Goal: Information Seeking & Learning: Learn about a topic

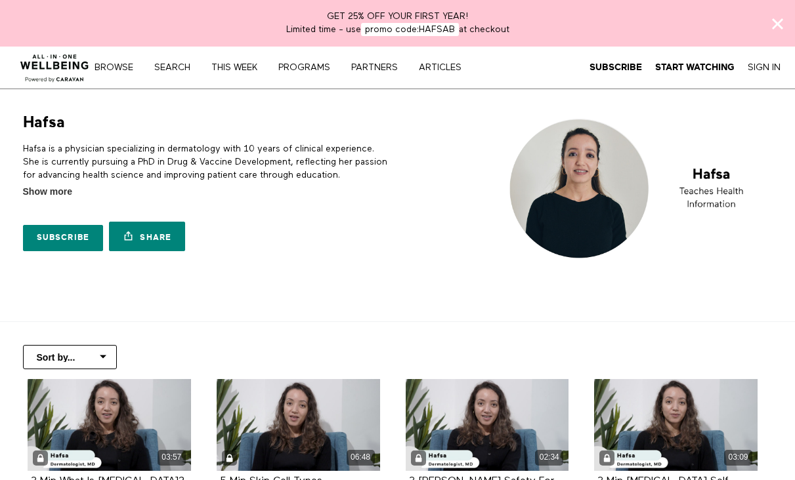
click at [78, 64] on img at bounding box center [54, 64] width 79 height 39
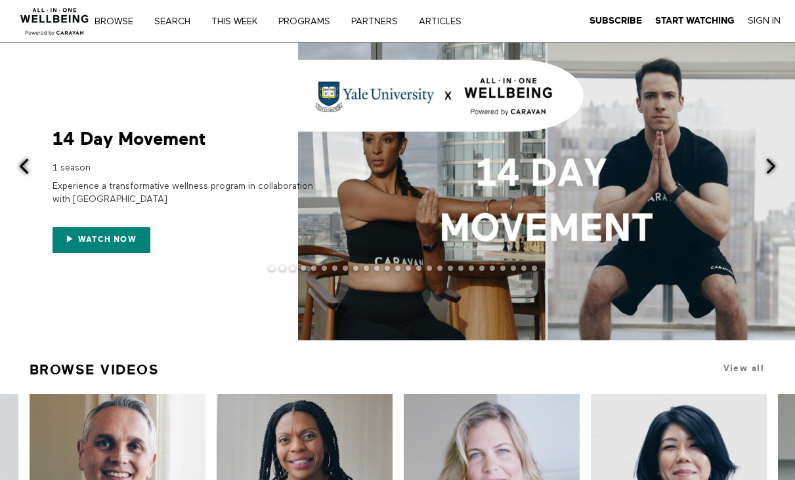
click at [770, 170] on span at bounding box center [771, 166] width 16 height 16
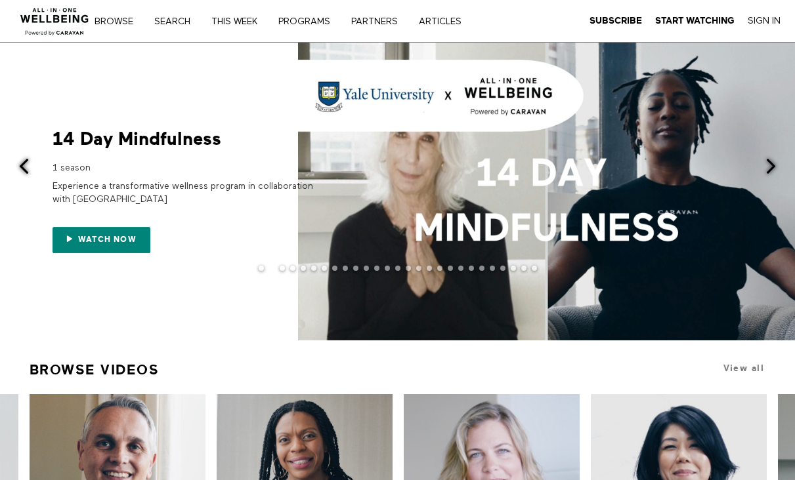
click at [770, 170] on span at bounding box center [771, 166] width 16 height 16
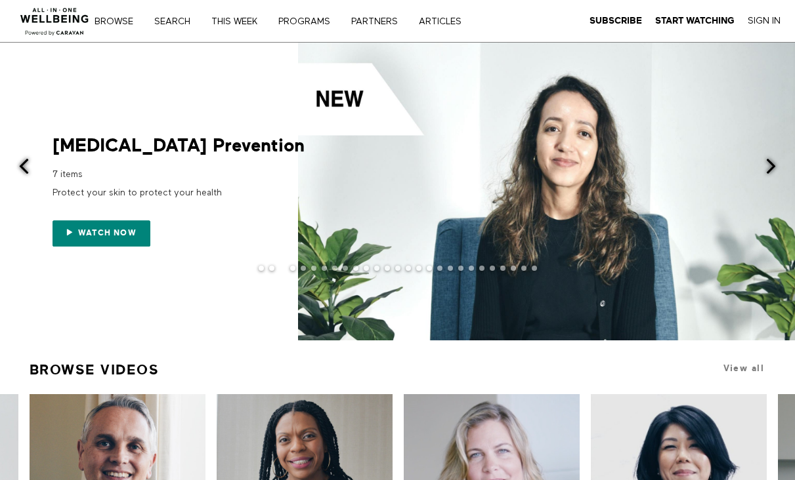
click at [398, 160] on div at bounding box center [546, 192] width 497 height 298
